Goal: Find specific page/section: Find specific page/section

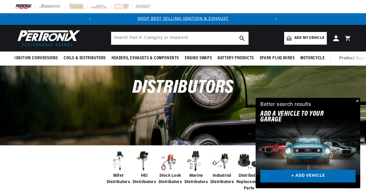
click at [359, 101] on button "Close" at bounding box center [357, 101] width 7 height 7
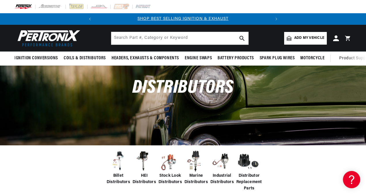
click at [142, 162] on img at bounding box center [144, 161] width 23 height 23
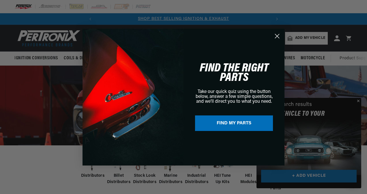
click at [276, 36] on circle "Close dialog" at bounding box center [277, 36] width 10 height 10
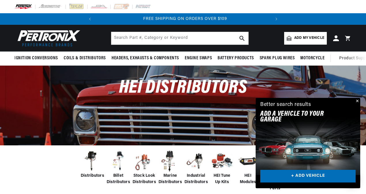
scroll to position [0, 175]
click at [358, 100] on button "Close" at bounding box center [357, 101] width 7 height 7
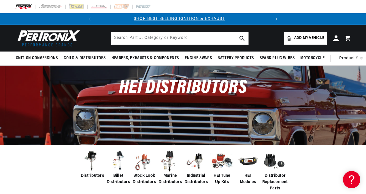
scroll to position [0, 0]
click at [366, 41] on header "Ignition Conversions Back Ignition Conversions Shop by Feature" at bounding box center [183, 38] width 366 height 27
